Goal: Task Accomplishment & Management: Manage account settings

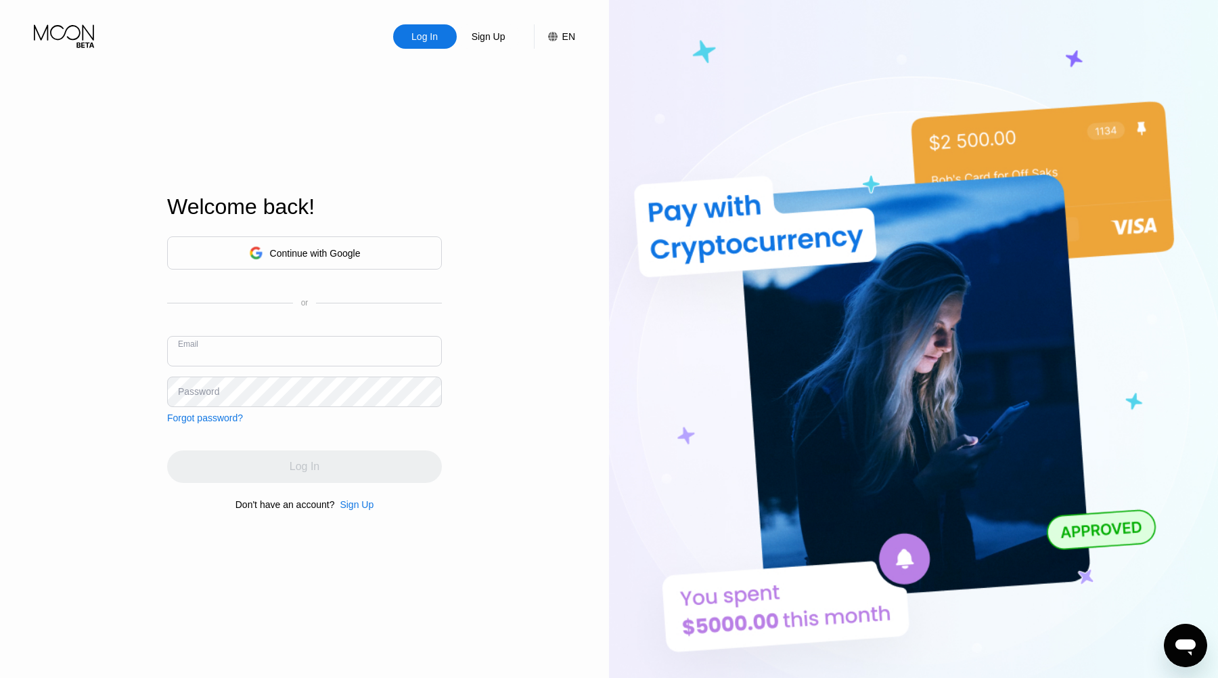
type input "995279"
click at [276, 437] on div "Continue with Google or Email 995279 Password Forgot password? Log In Don't hav…" at bounding box center [304, 373] width 275 height 275
click at [272, 466] on div "Log In" at bounding box center [304, 466] width 275 height 32
click at [224, 351] on input "995279" at bounding box center [304, 351] width 275 height 30
click at [324, 266] on div "Continue with Google" at bounding box center [304, 252] width 275 height 33
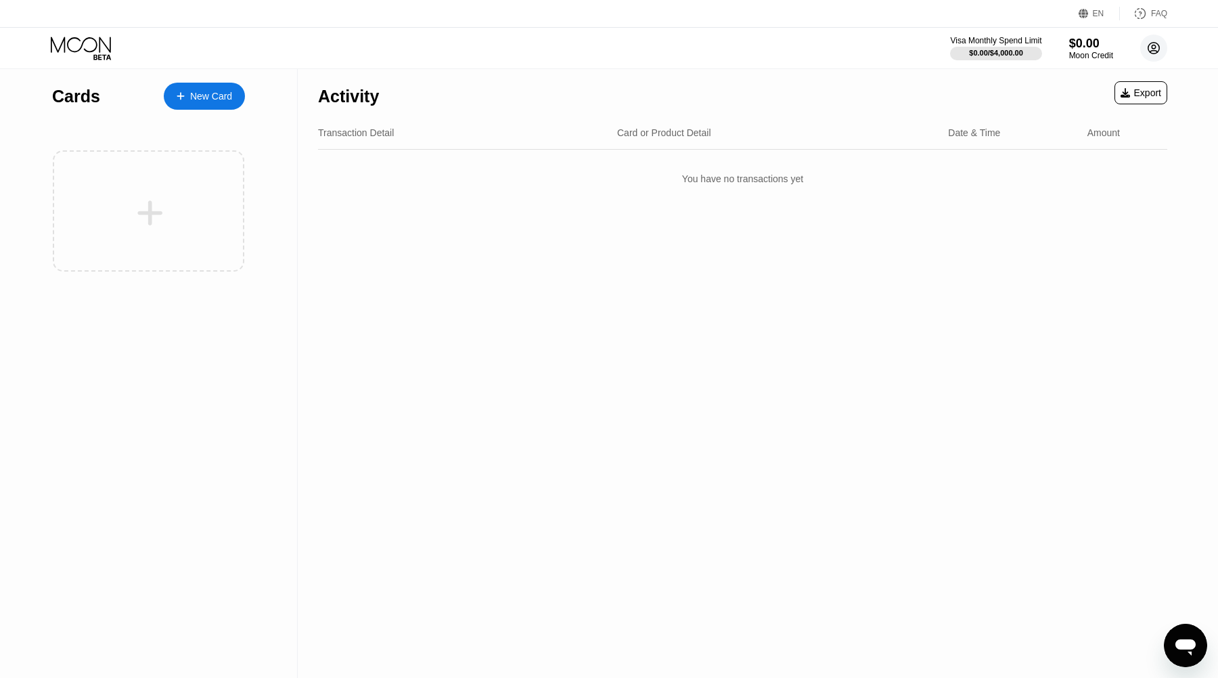
click at [1153, 48] on icon at bounding box center [1154, 48] width 7 height 7
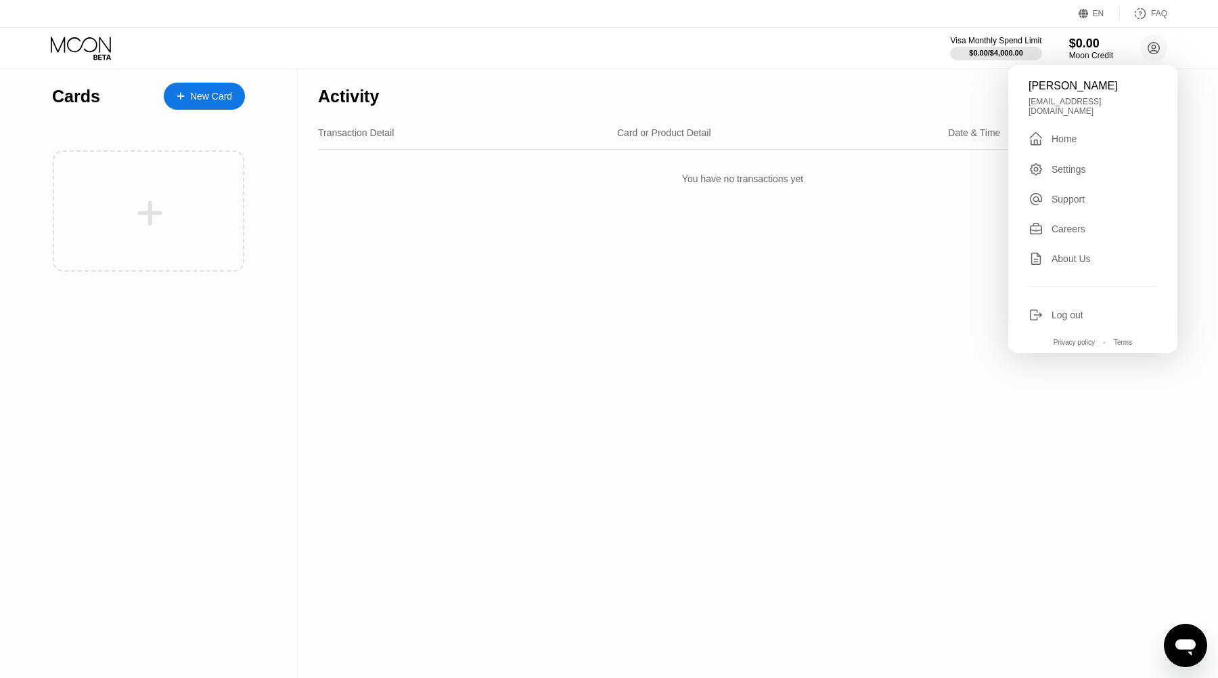
click at [1052, 309] on div "Log out" at bounding box center [1068, 314] width 32 height 11
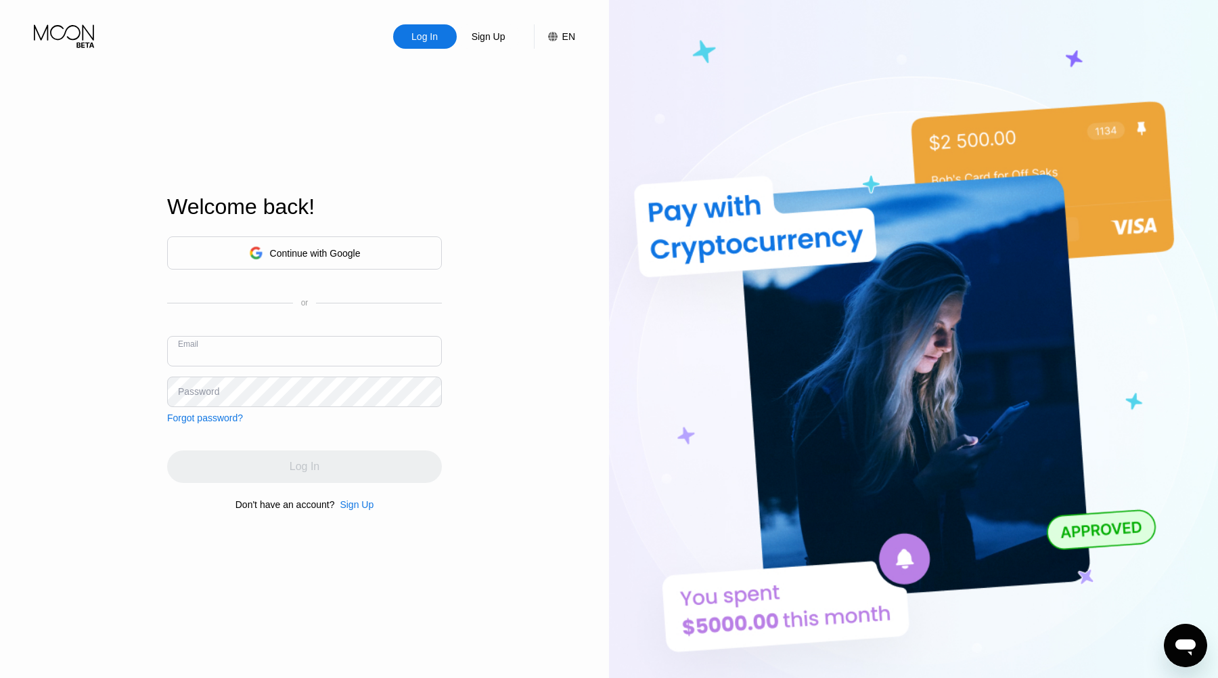
click at [328, 338] on input "text" at bounding box center [304, 351] width 275 height 30
click at [328, 349] on input "text" at bounding box center [304, 351] width 275 height 30
click at [368, 273] on div "Continue with Google or Email Password Forgot password?" at bounding box center [304, 329] width 275 height 187
click at [330, 357] on input "text" at bounding box center [304, 351] width 275 height 30
type input "[EMAIL_ADDRESS][DOMAIN_NAME]"
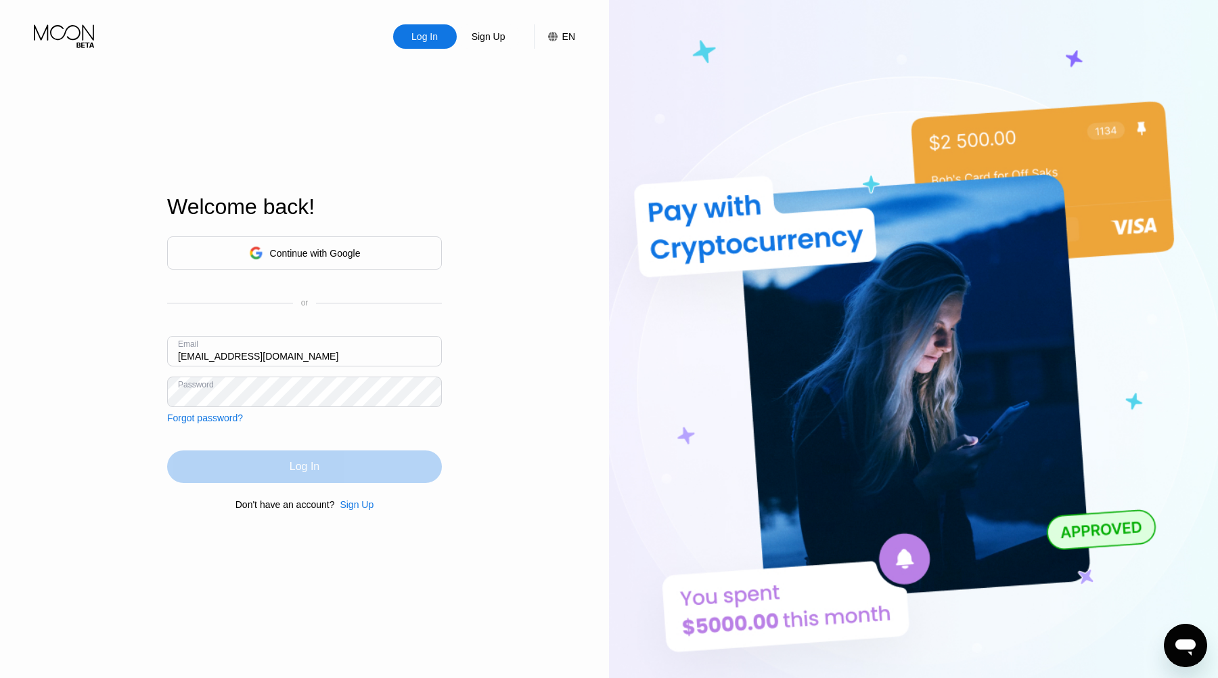
click at [267, 466] on div "Log In" at bounding box center [304, 466] width 275 height 32
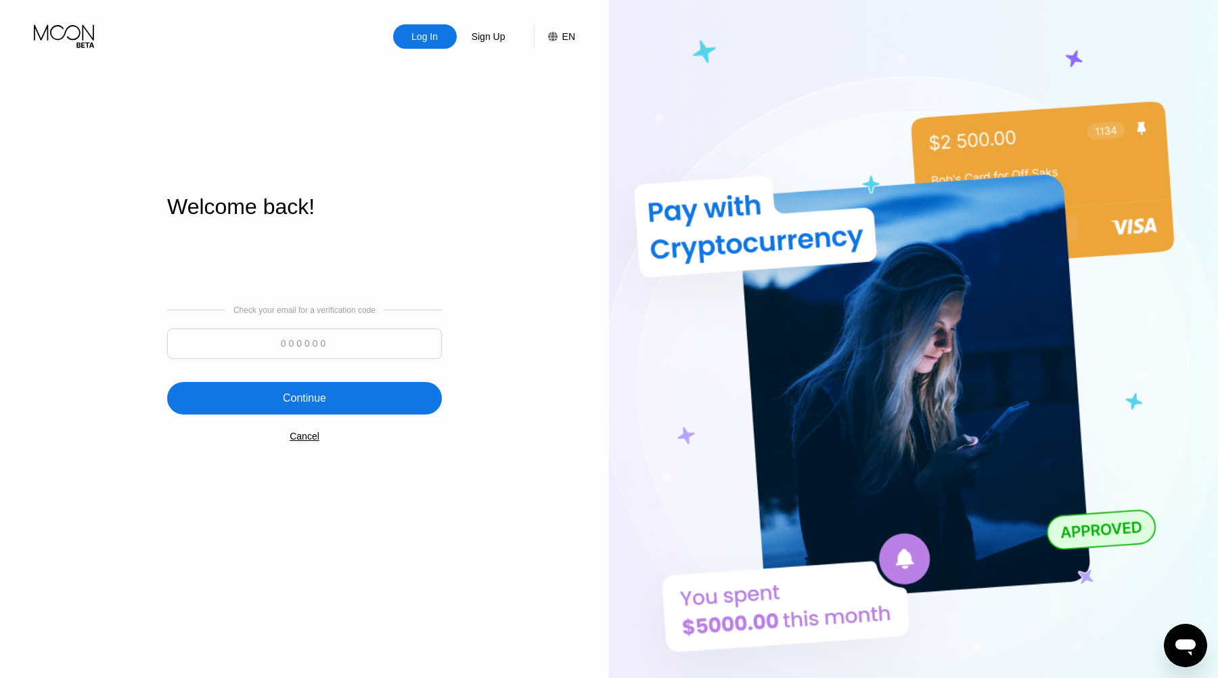
click at [380, 349] on input at bounding box center [304, 343] width 275 height 30
click at [311, 366] on div "Check your email for a verification code Continue Cancel" at bounding box center [304, 373] width 275 height 275
click at [311, 353] on input at bounding box center [304, 343] width 275 height 30
paste input "267804"
type input "267804"
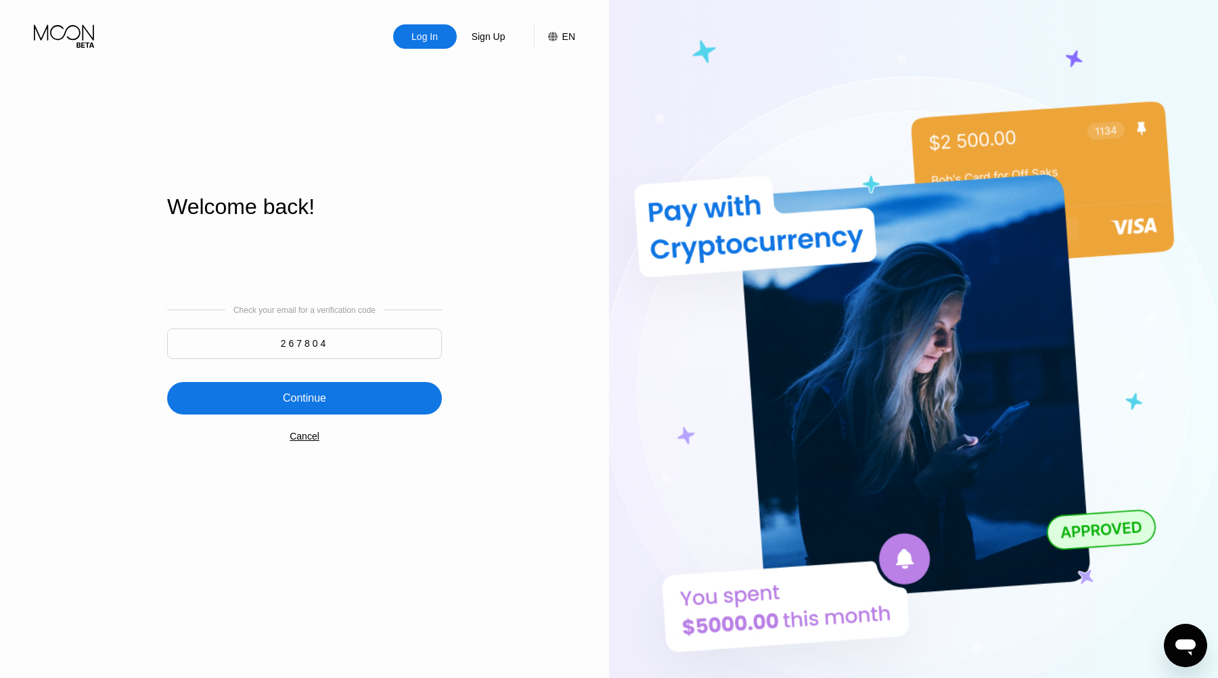
click at [340, 398] on div "Continue" at bounding box center [304, 398] width 275 height 32
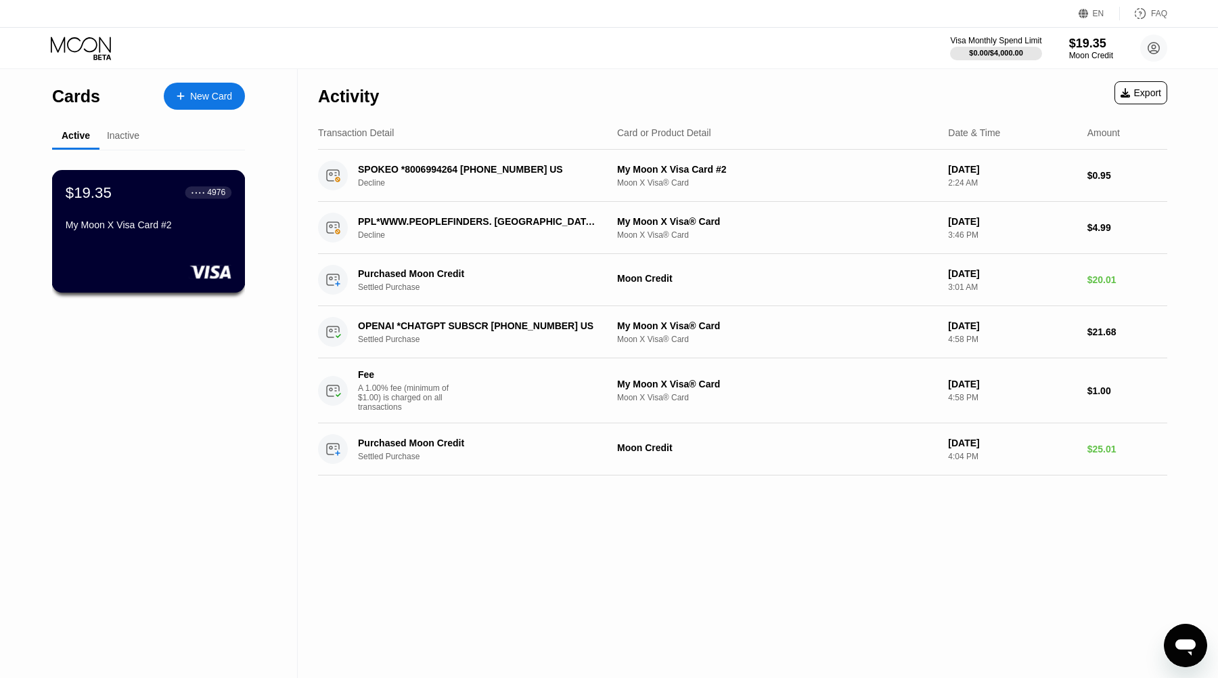
click at [196, 246] on div "$19.35 ● ● ● ● 4976 My Moon X Visa Card #2" at bounding box center [149, 231] width 194 height 123
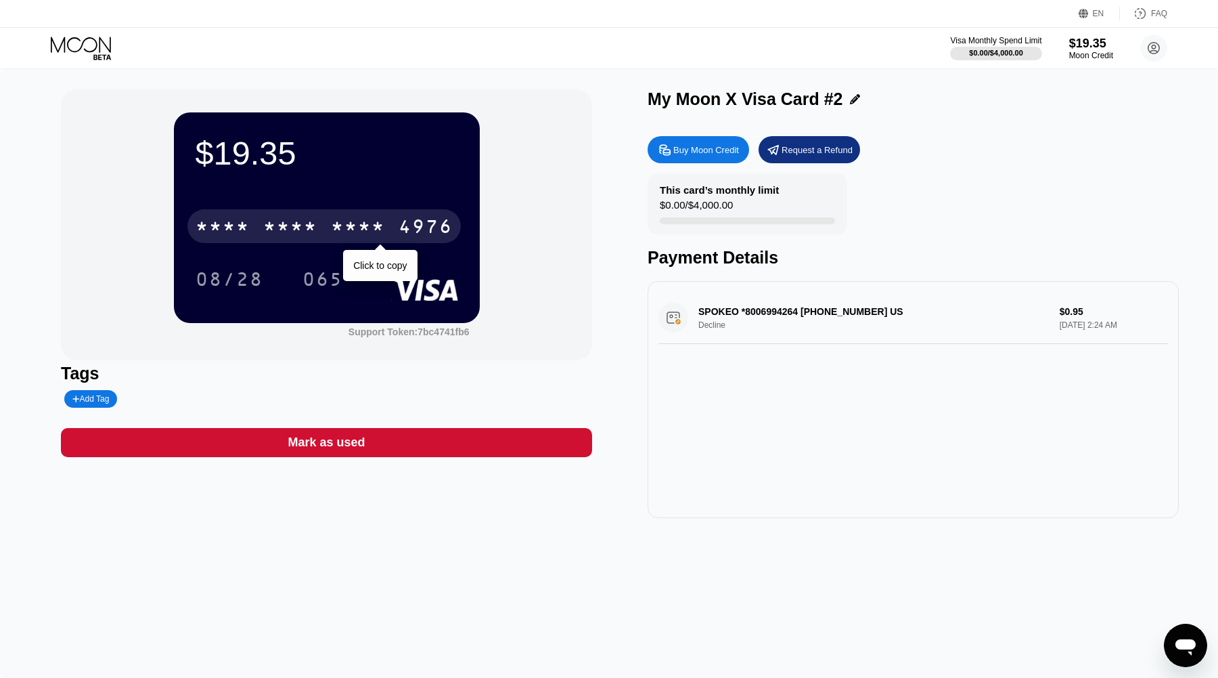
click at [325, 239] on div "* * * * * * * * * * * * 4976" at bounding box center [323, 226] width 273 height 34
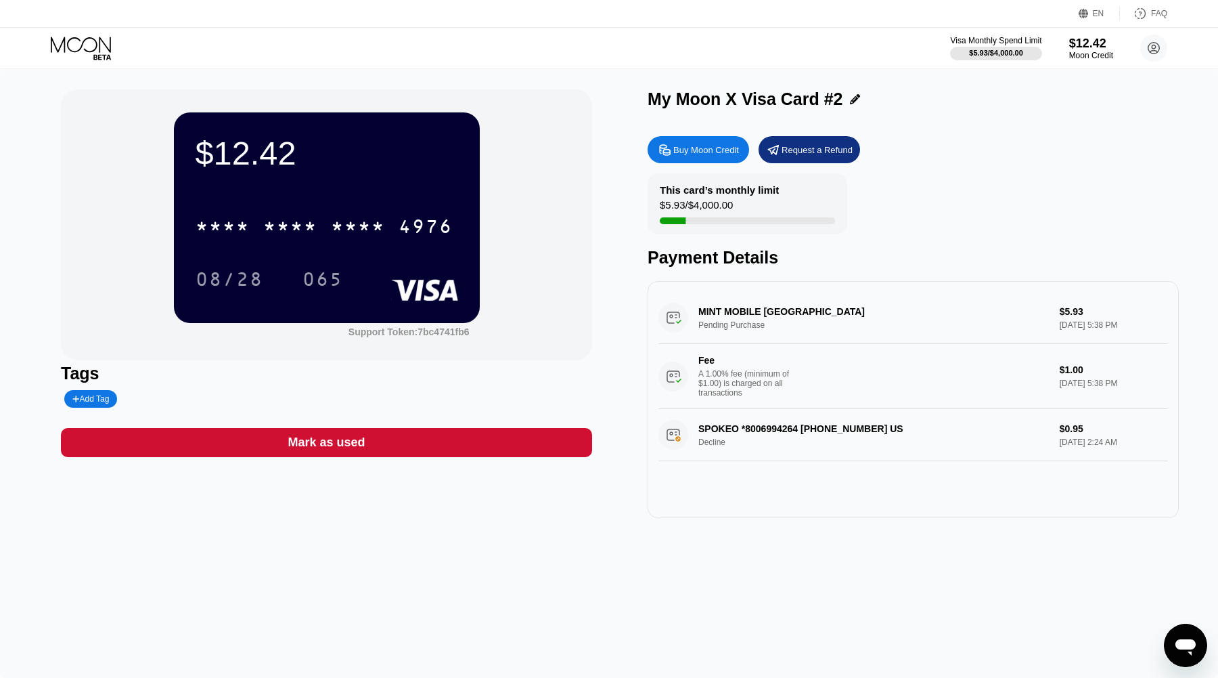
click at [782, 311] on div "MINT MOBILE COSTA MESA US Pending Purchase $5.93 Sep 25, 2025 5:38 PM Fee A 1.0…" at bounding box center [914, 350] width 510 height 117
